Goal: Information Seeking & Learning: Learn about a topic

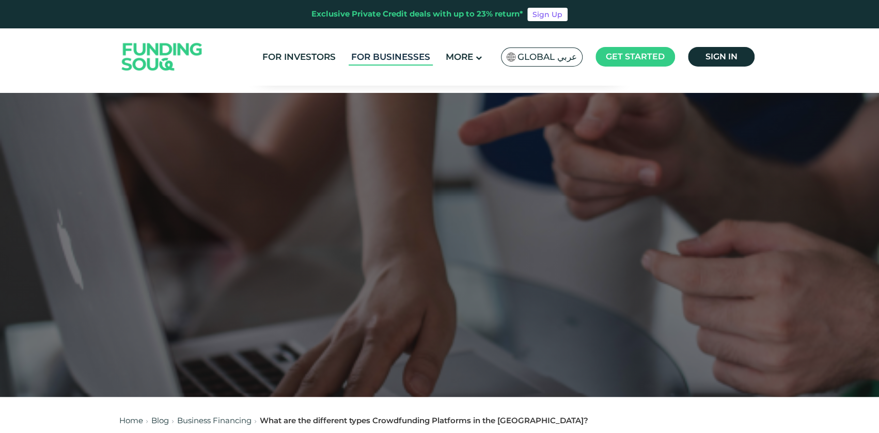
click at [392, 54] on link "For Businesses" at bounding box center [390, 57] width 84 height 17
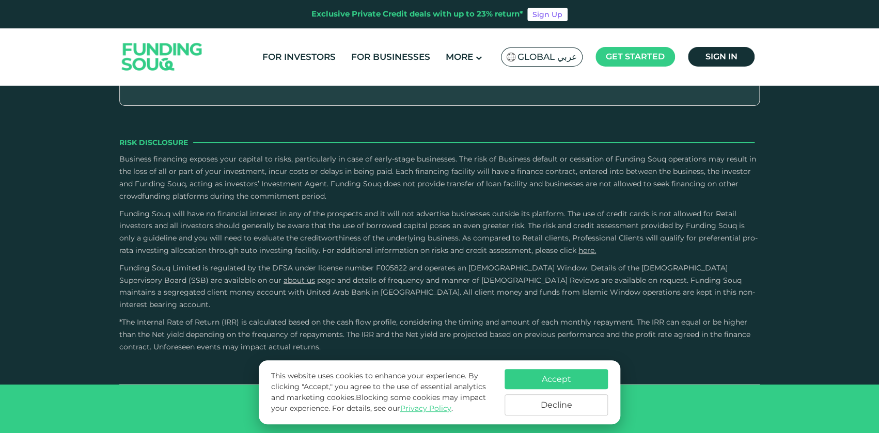
scroll to position [1597, 0]
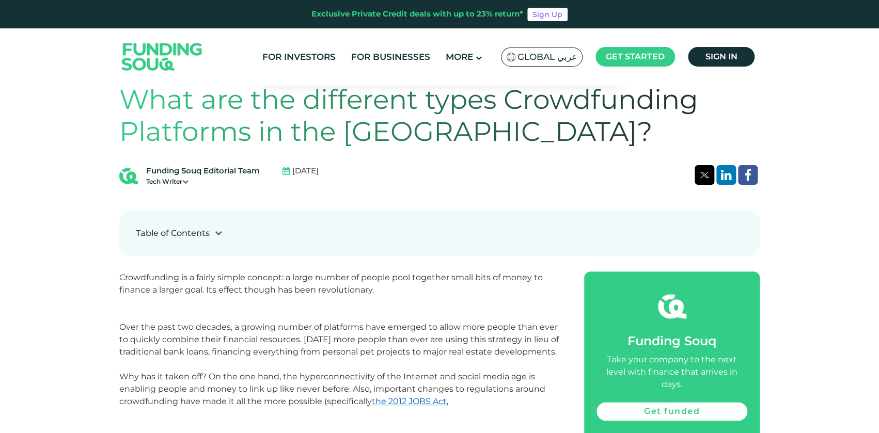
scroll to position [420, 0]
